Goal: Navigation & Orientation: Find specific page/section

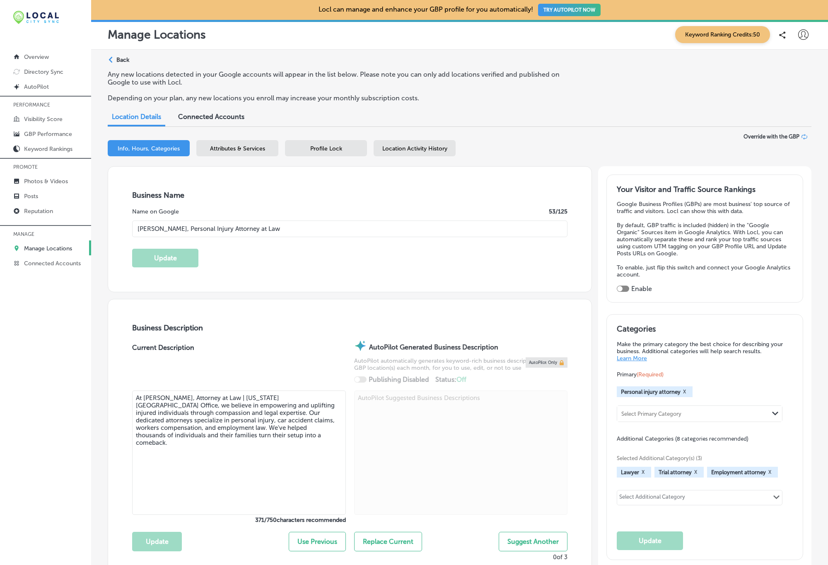
select select "US"
click at [45, 60] on p "Overview" at bounding box center [36, 56] width 25 height 7
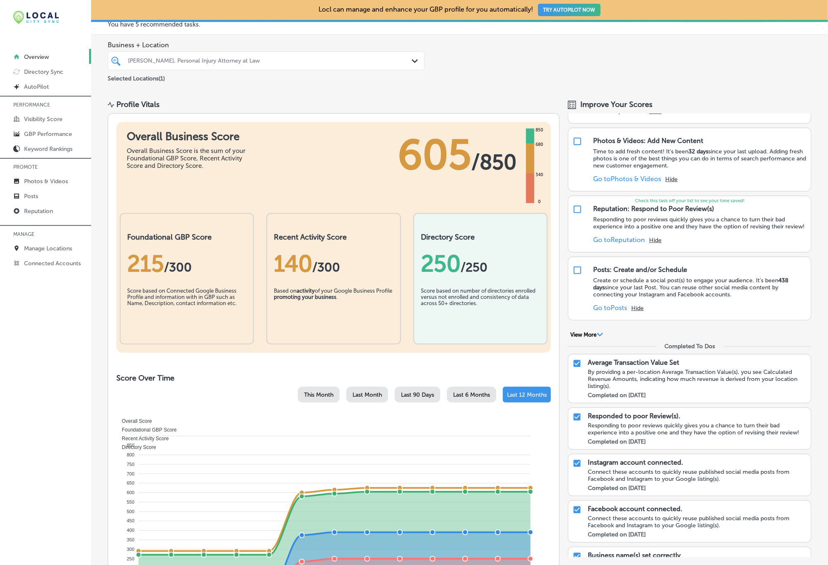
scroll to position [8, 0]
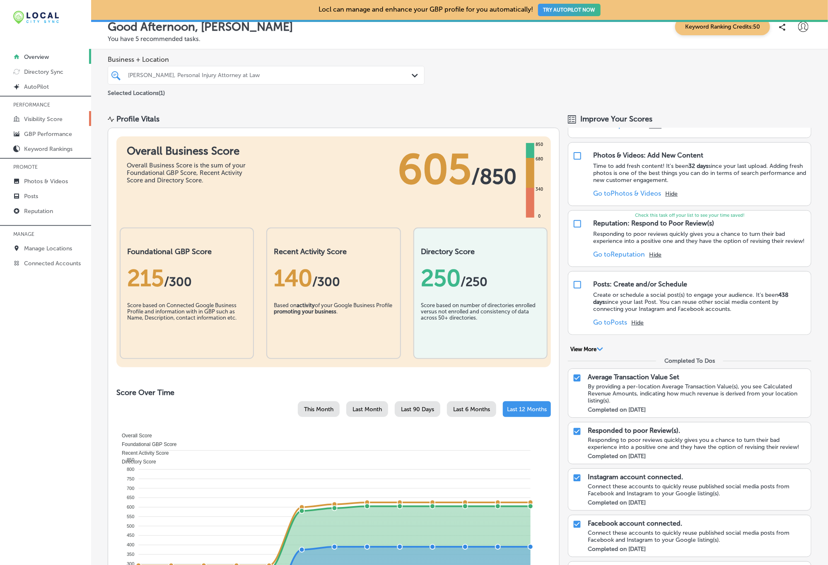
click at [46, 117] on p "Visibility Score" at bounding box center [43, 119] width 39 height 7
